Goal: Obtain resource: Obtain resource

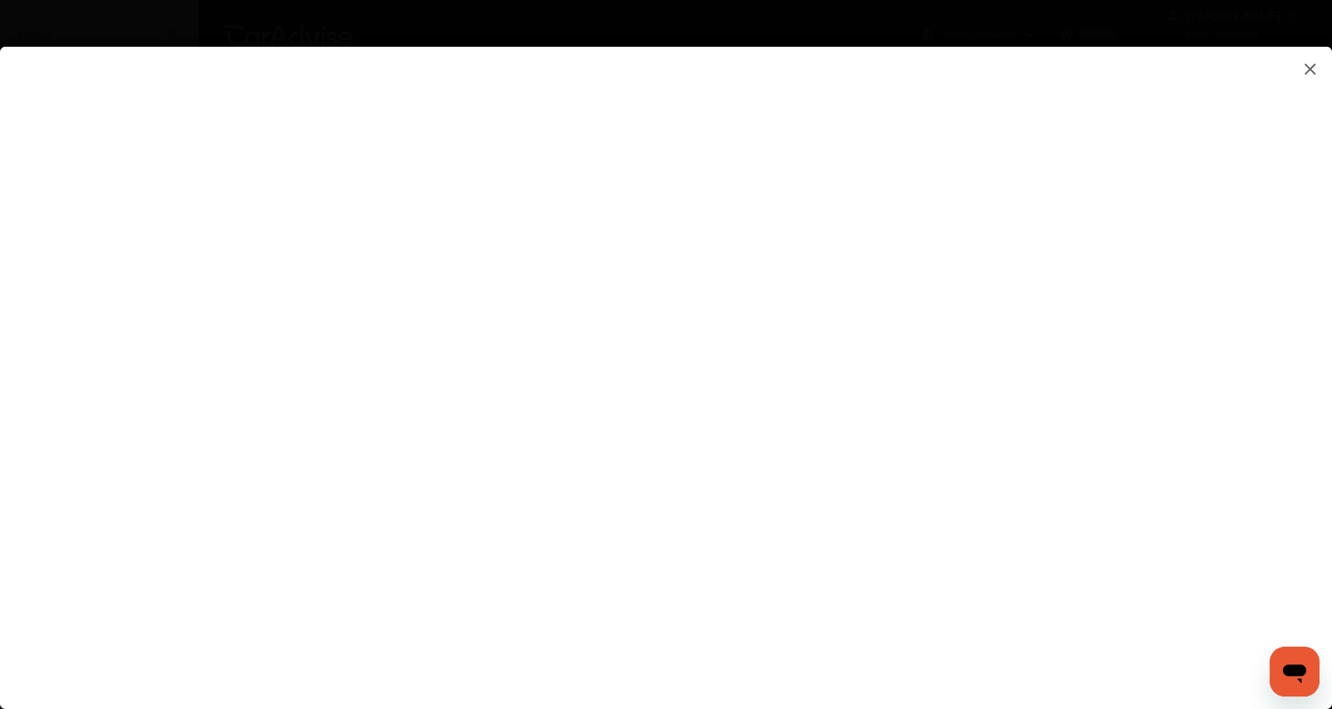
click at [1139, 292] on flutter-view at bounding box center [666, 362] width 1332 height 631
click at [1122, 296] on flutter-view at bounding box center [666, 362] width 1332 height 631
click at [996, 441] on flutter-view at bounding box center [666, 362] width 1332 height 631
click at [1133, 445] on flutter-view at bounding box center [666, 362] width 1332 height 631
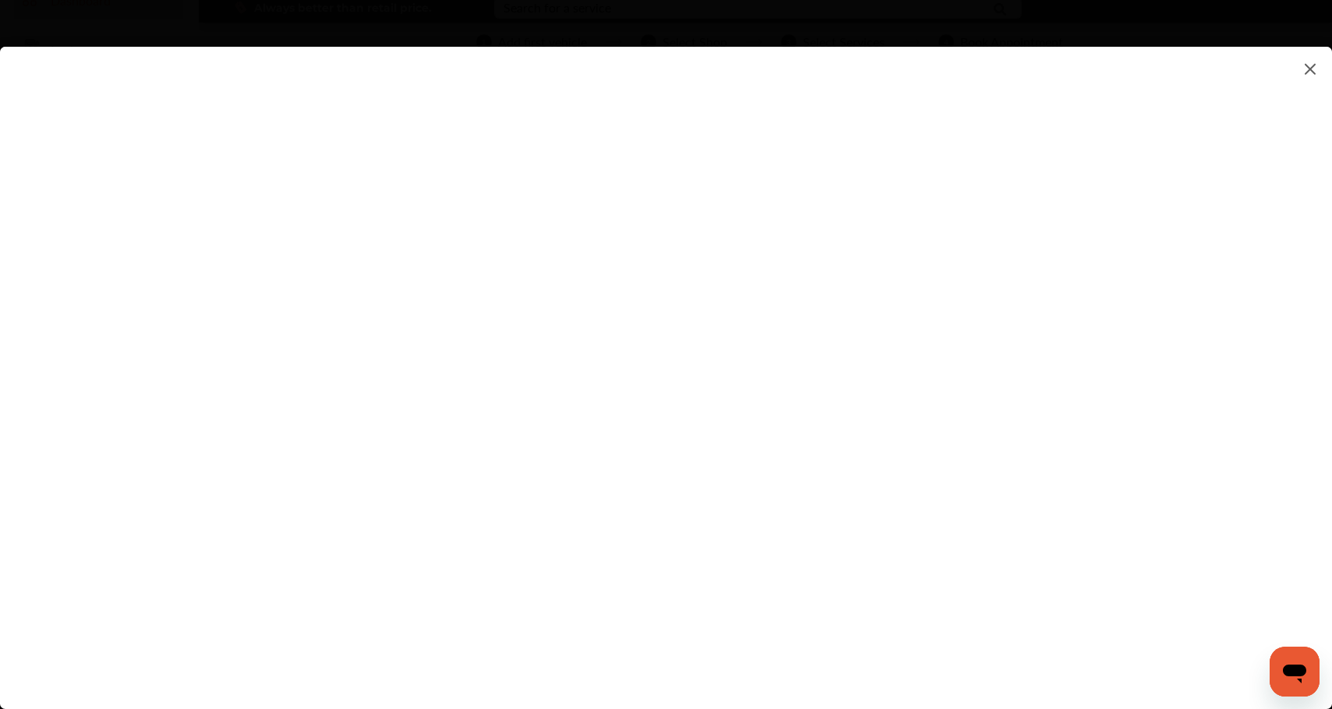
click at [789, 433] on flutter-view at bounding box center [666, 362] width 1332 height 631
type textarea "*********"
click at [889, 490] on flutter-view at bounding box center [666, 362] width 1332 height 631
click at [1126, 562] on flutter-view at bounding box center [666, 362] width 1332 height 631
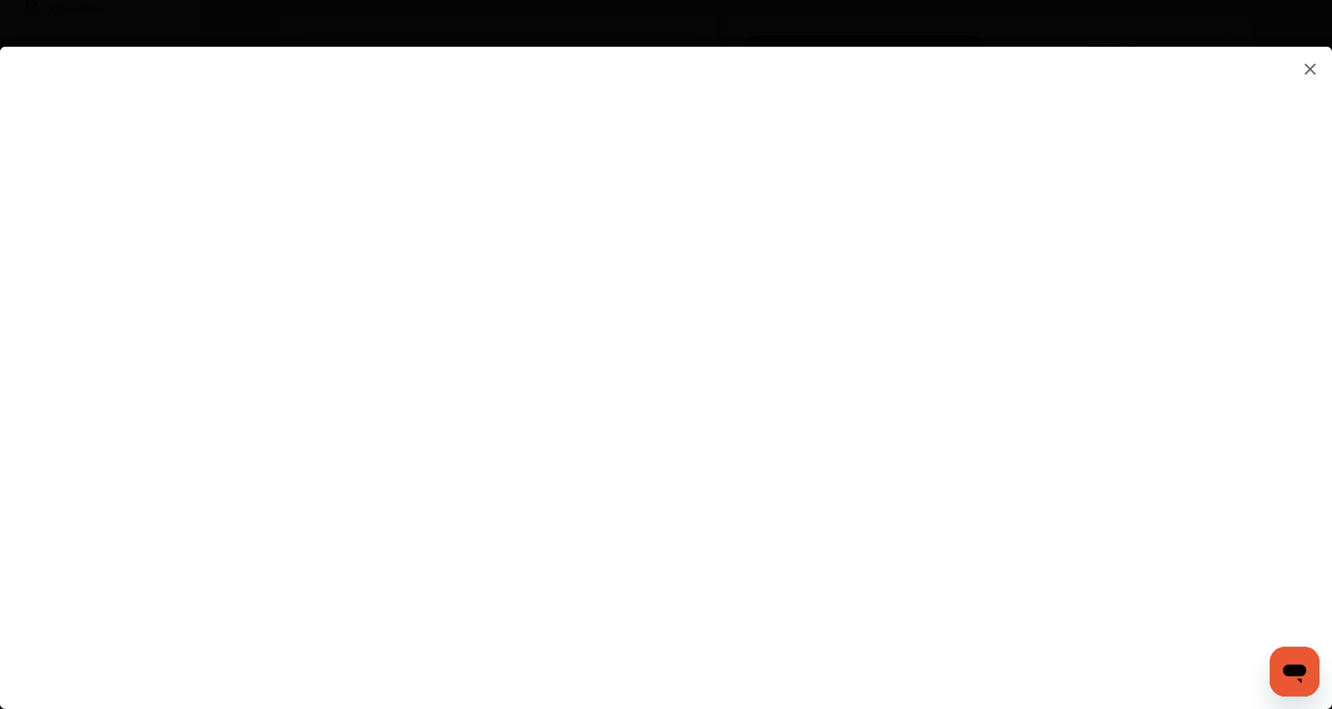
click at [1097, 406] on flutter-view at bounding box center [666, 362] width 1332 height 631
